Goal: Task Accomplishment & Management: Manage account settings

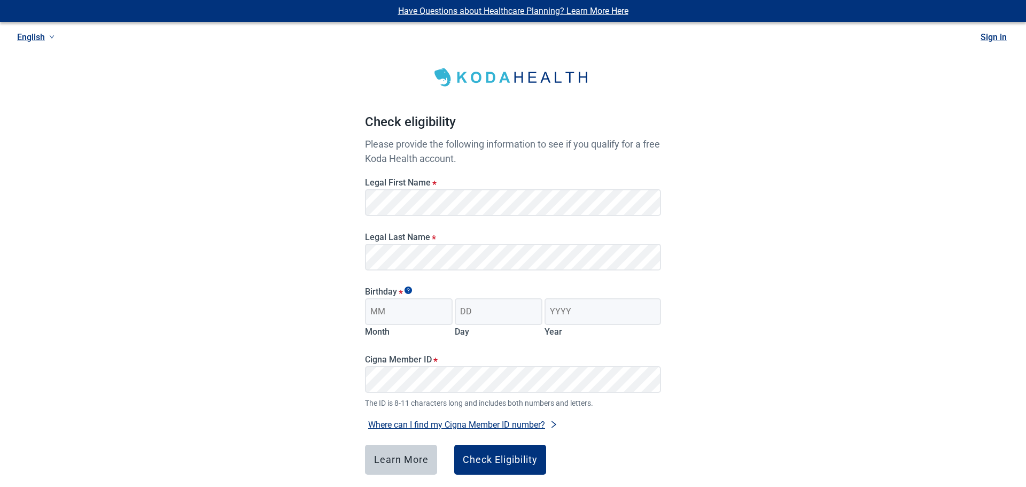
click at [991, 40] on link "Sign in" at bounding box center [993, 37] width 26 height 10
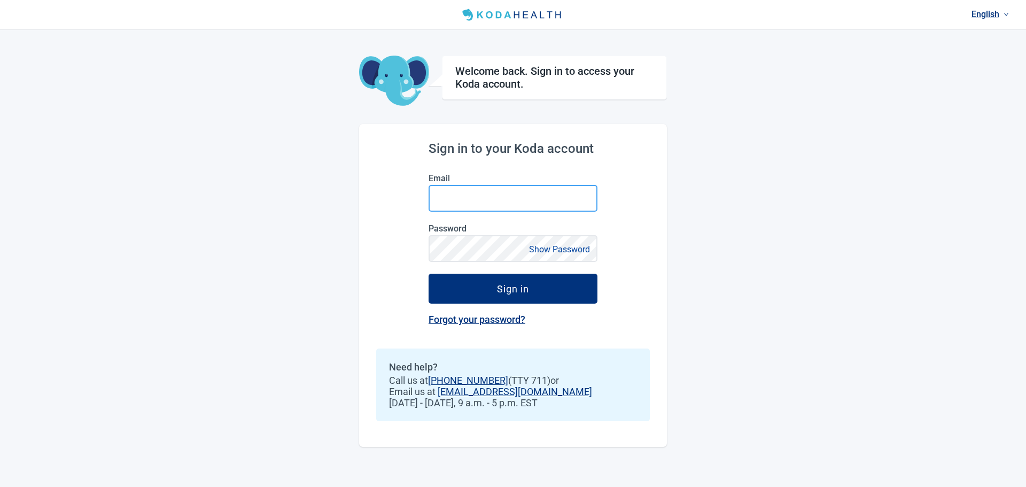
type input "[EMAIL_ADDRESS][DOMAIN_NAME]"
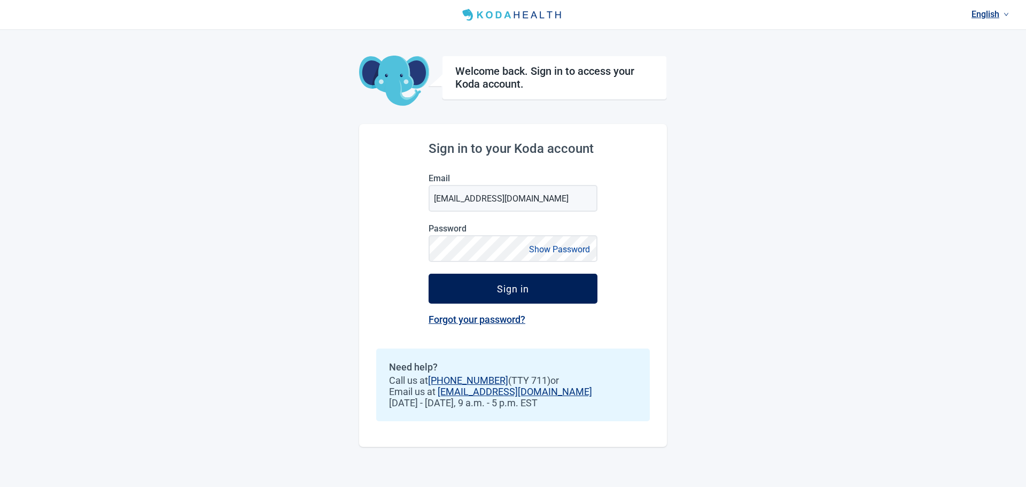
click at [506, 288] on div "Sign in" at bounding box center [513, 288] width 32 height 11
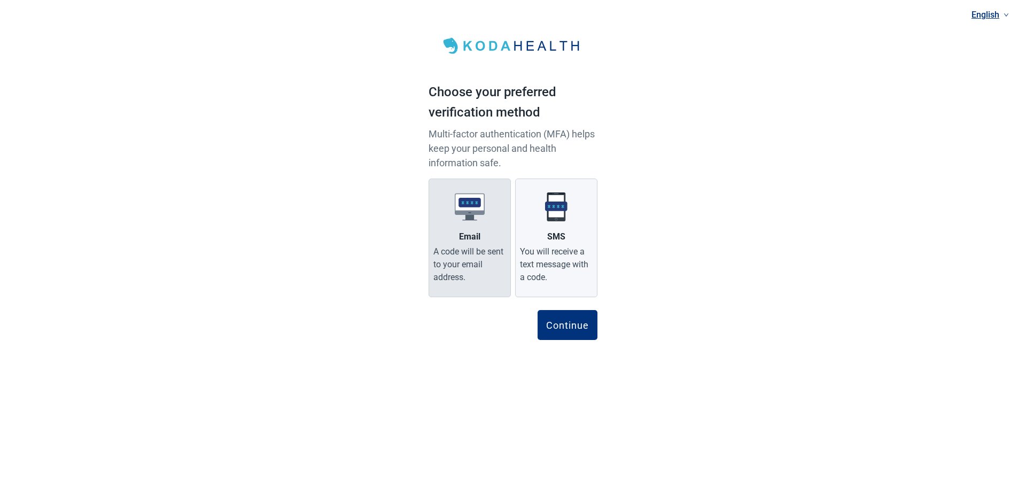
click at [478, 220] on img at bounding box center [470, 207] width 30 height 30
click at [0, 0] on input "Email A code will be sent to your email address." at bounding box center [0, 0] width 0 height 0
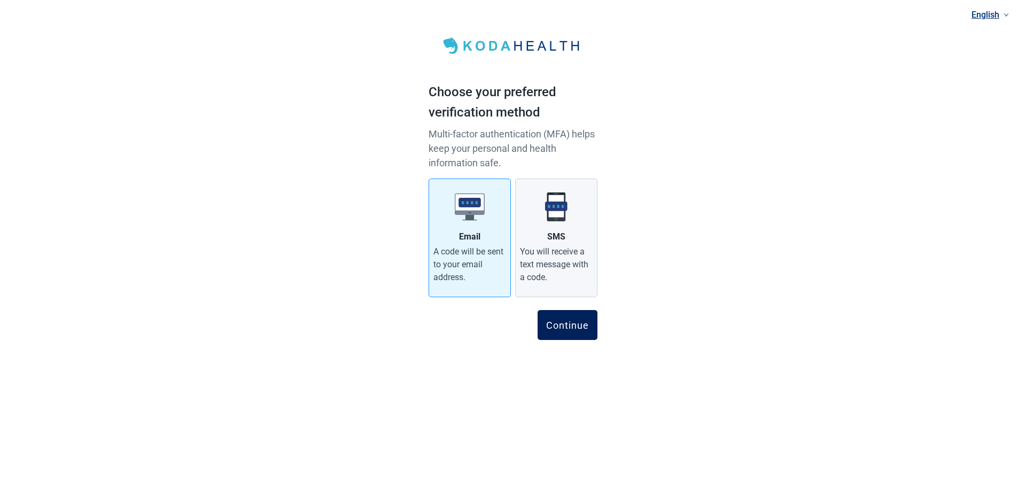
click at [569, 327] on div "Continue" at bounding box center [567, 324] width 43 height 11
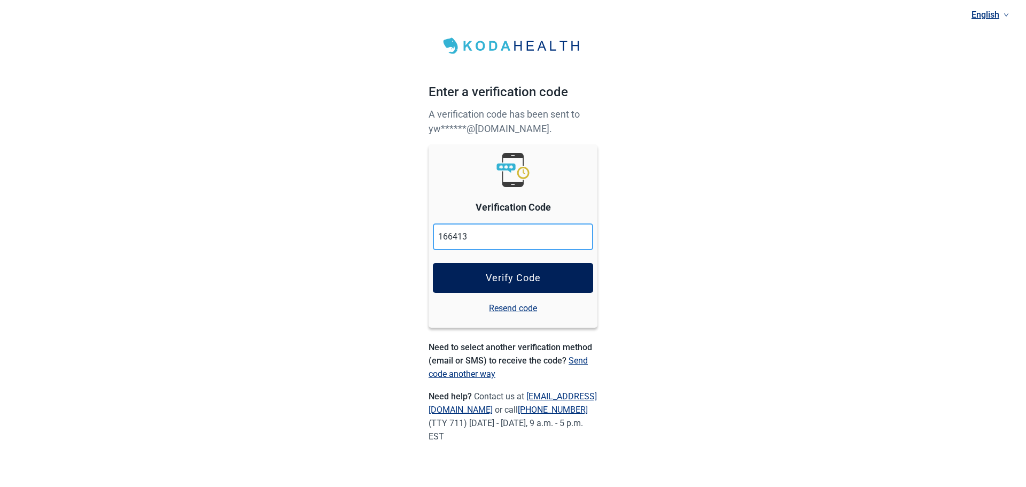
type input "166413"
click at [525, 277] on div "Verify Code" at bounding box center [513, 277] width 55 height 11
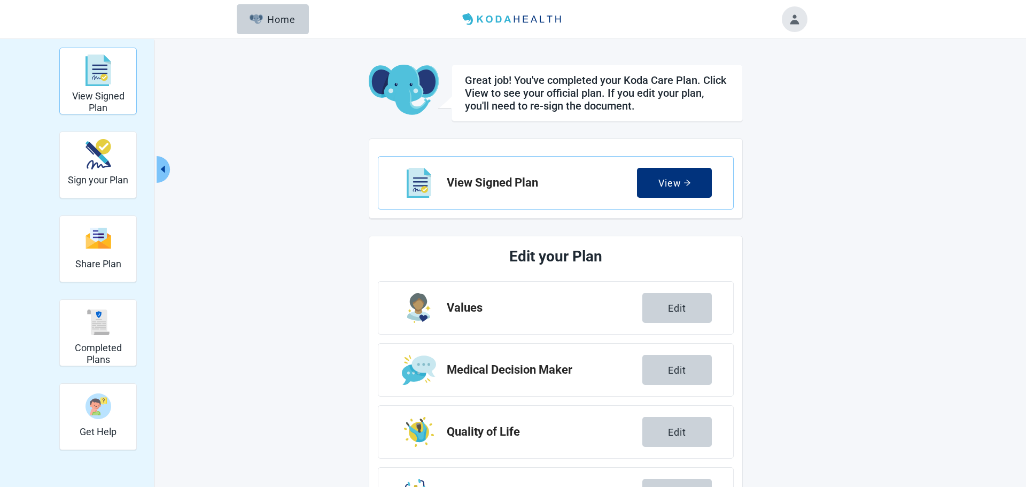
click at [98, 86] on img "View Signed Plan" at bounding box center [98, 70] width 26 height 32
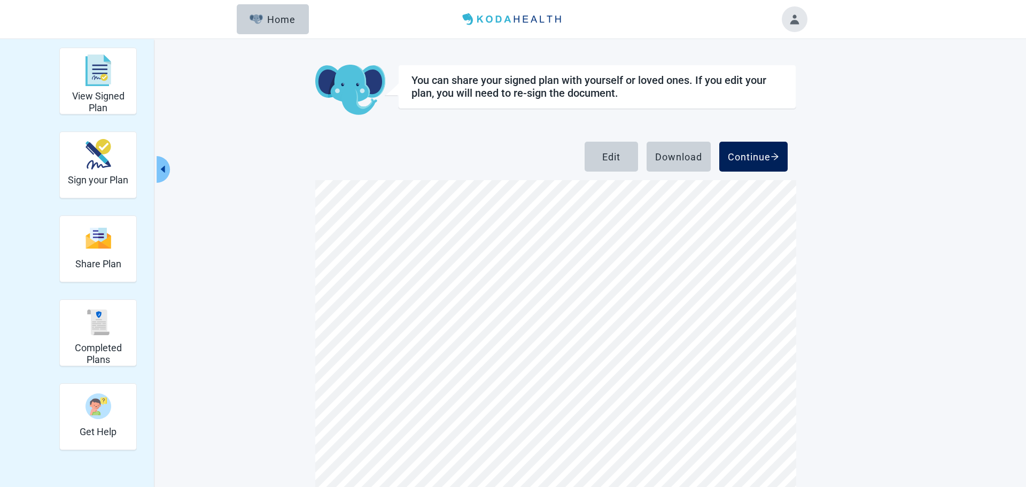
click at [742, 157] on div "Continue" at bounding box center [752, 156] width 51 height 11
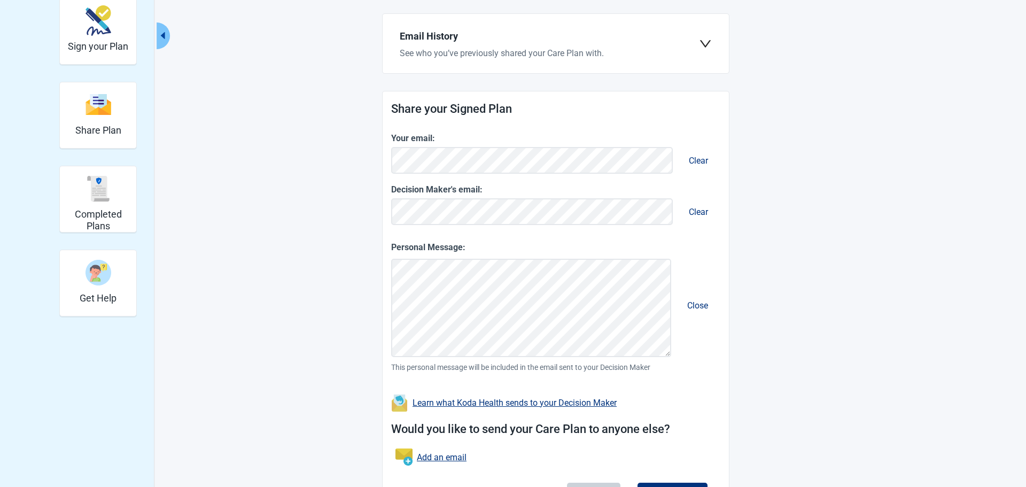
scroll to position [136, 0]
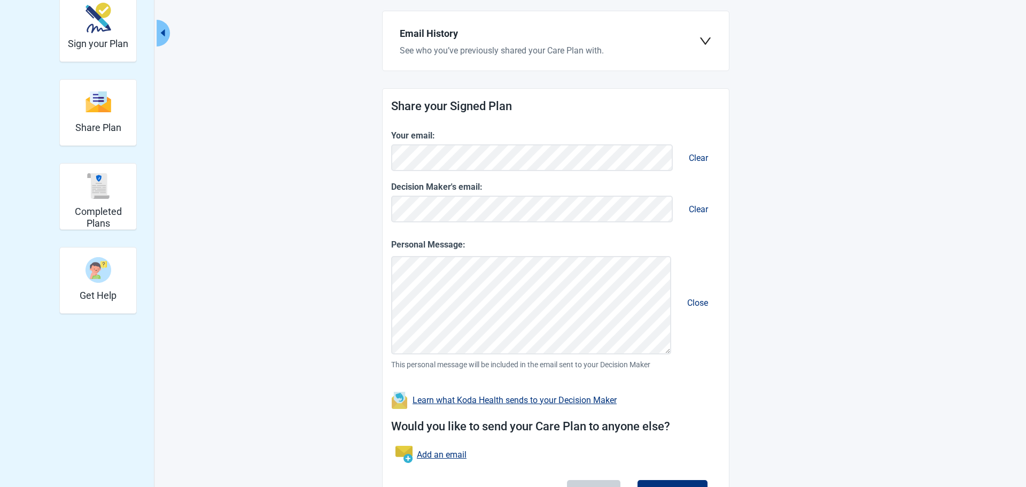
click at [705, 41] on icon "down" at bounding box center [705, 41] width 13 height 13
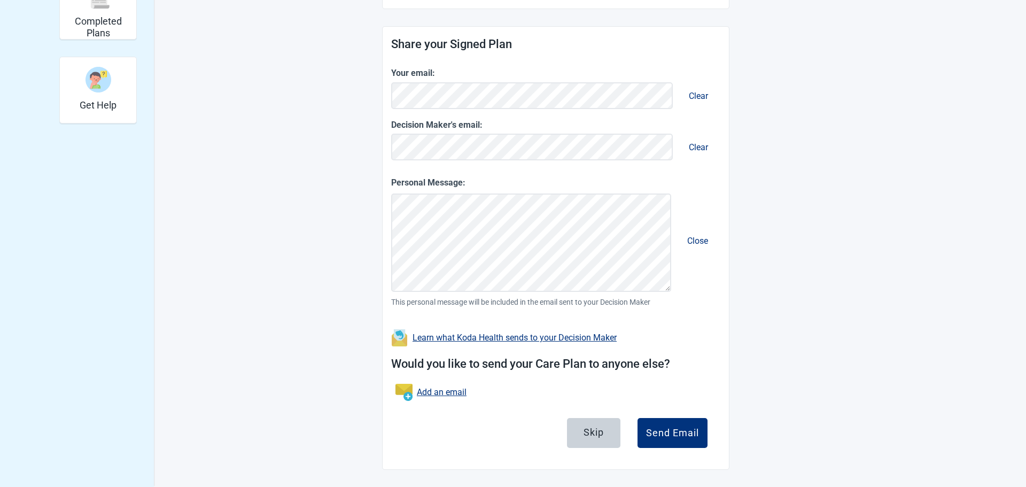
scroll to position [325, 0]
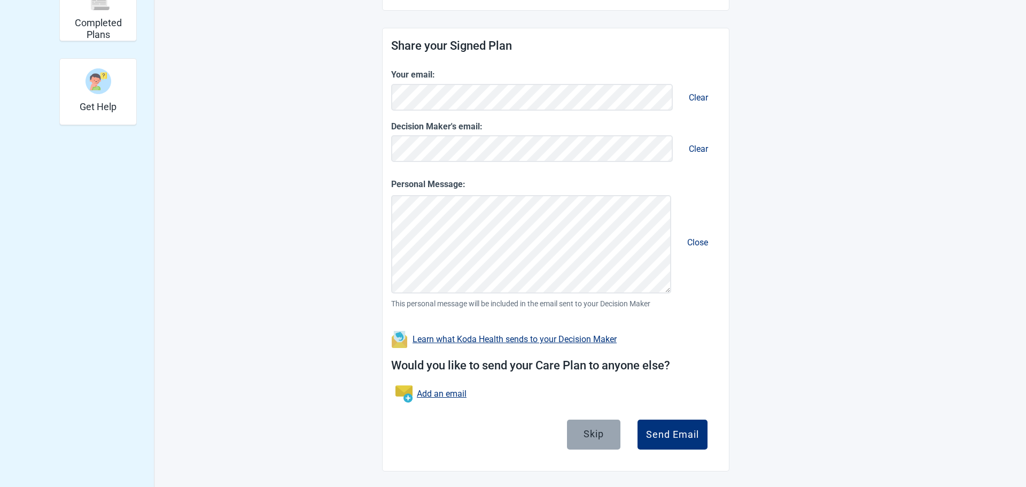
click at [594, 441] on button "Skip" at bounding box center [593, 434] width 53 height 30
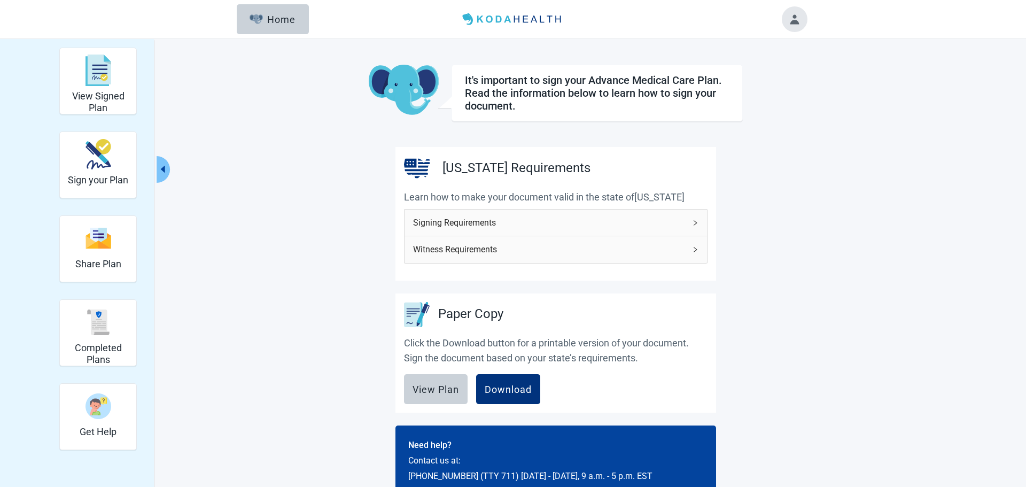
scroll to position [42, 0]
